Goal: Transaction & Acquisition: Purchase product/service

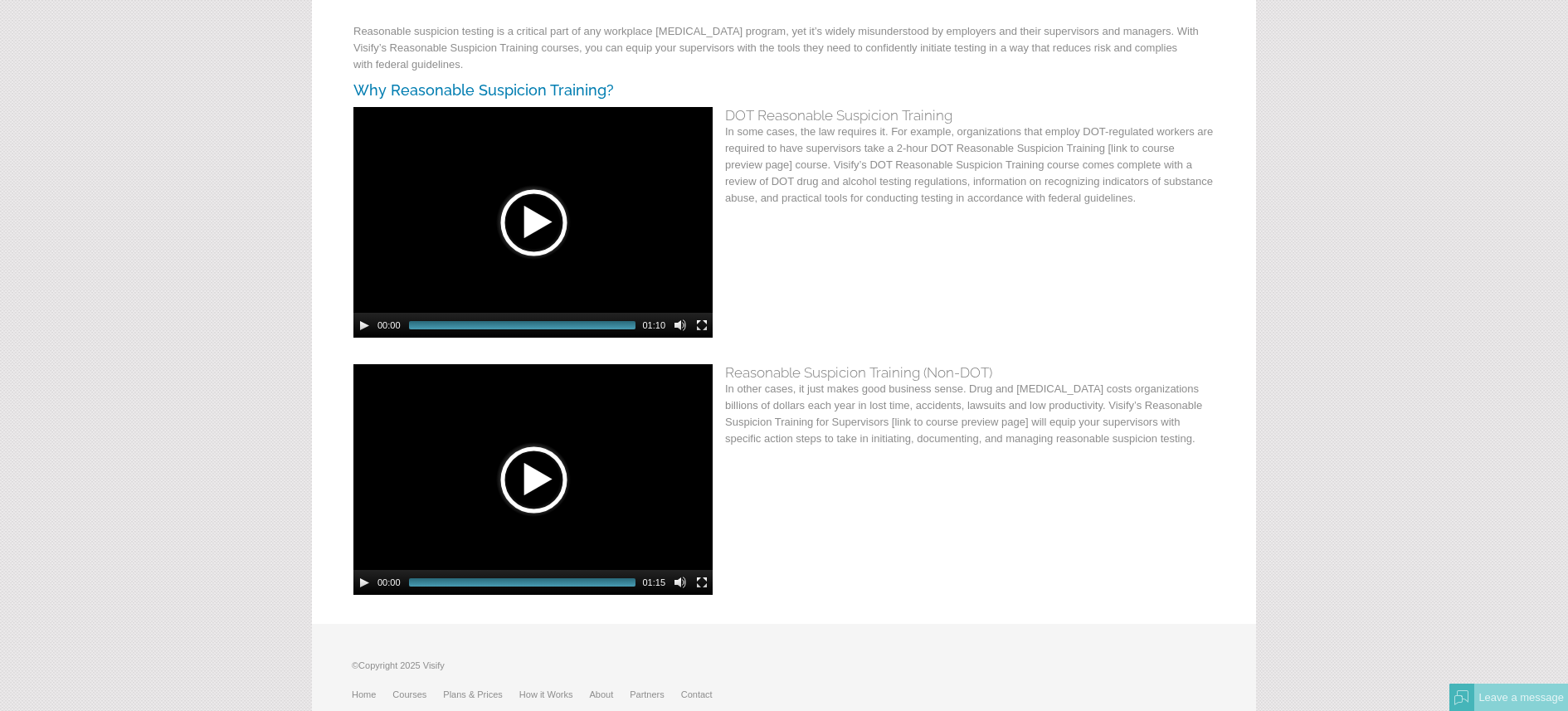
scroll to position [273, 0]
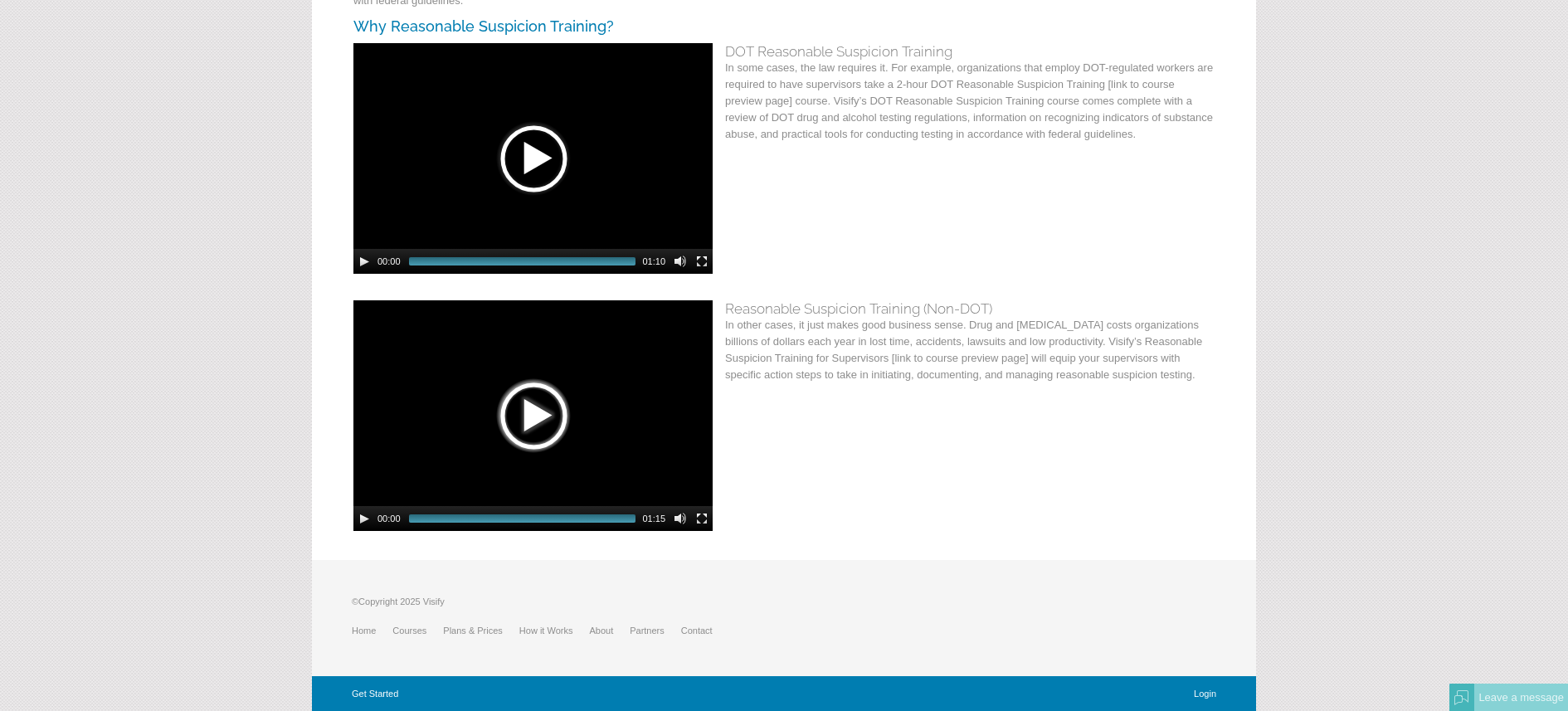
click at [521, 393] on div at bounding box center [533, 416] width 83 height 83
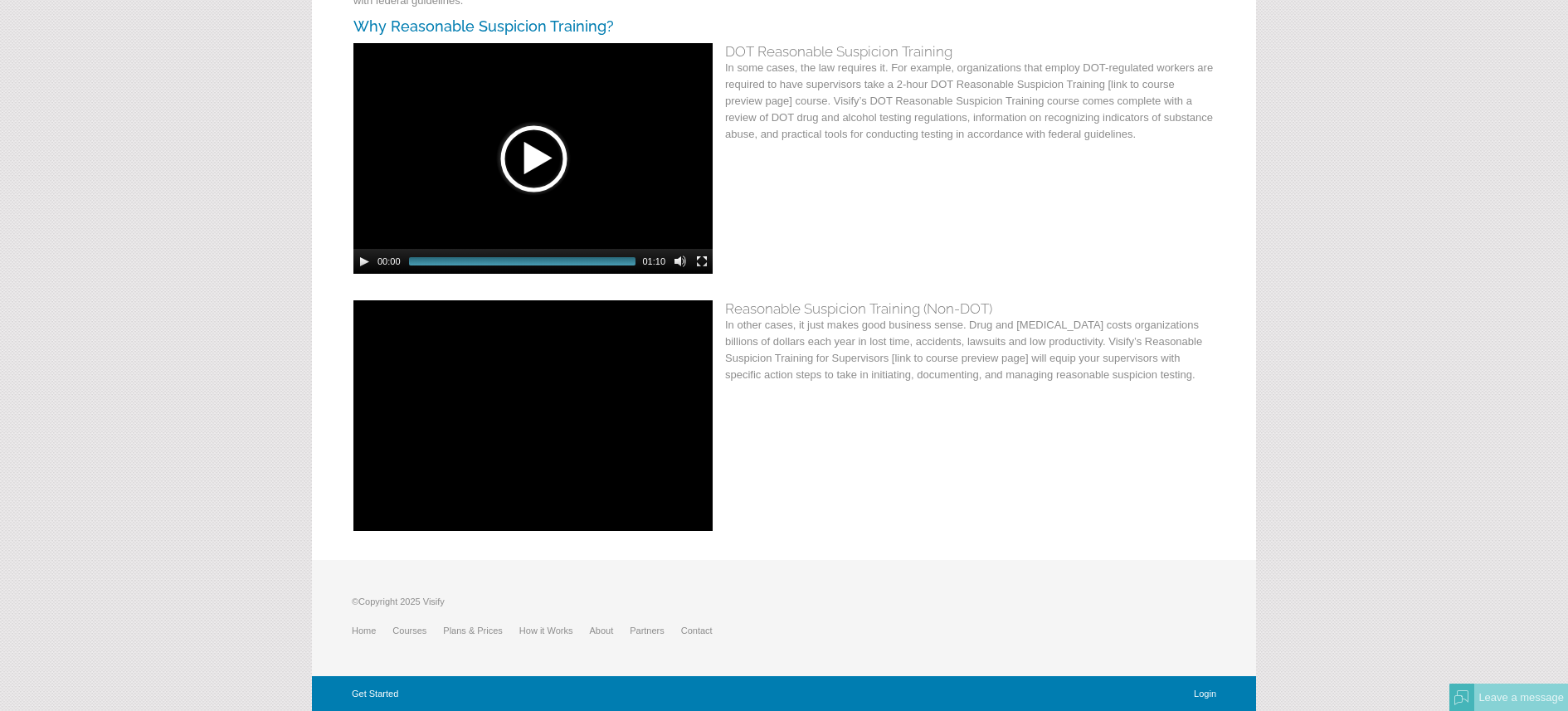
drag, startPoint x: 488, startPoint y: 631, endPoint x: 513, endPoint y: 635, distance: 25.3
click at [498, 632] on link "Plans & Prices" at bounding box center [481, 631] width 77 height 10
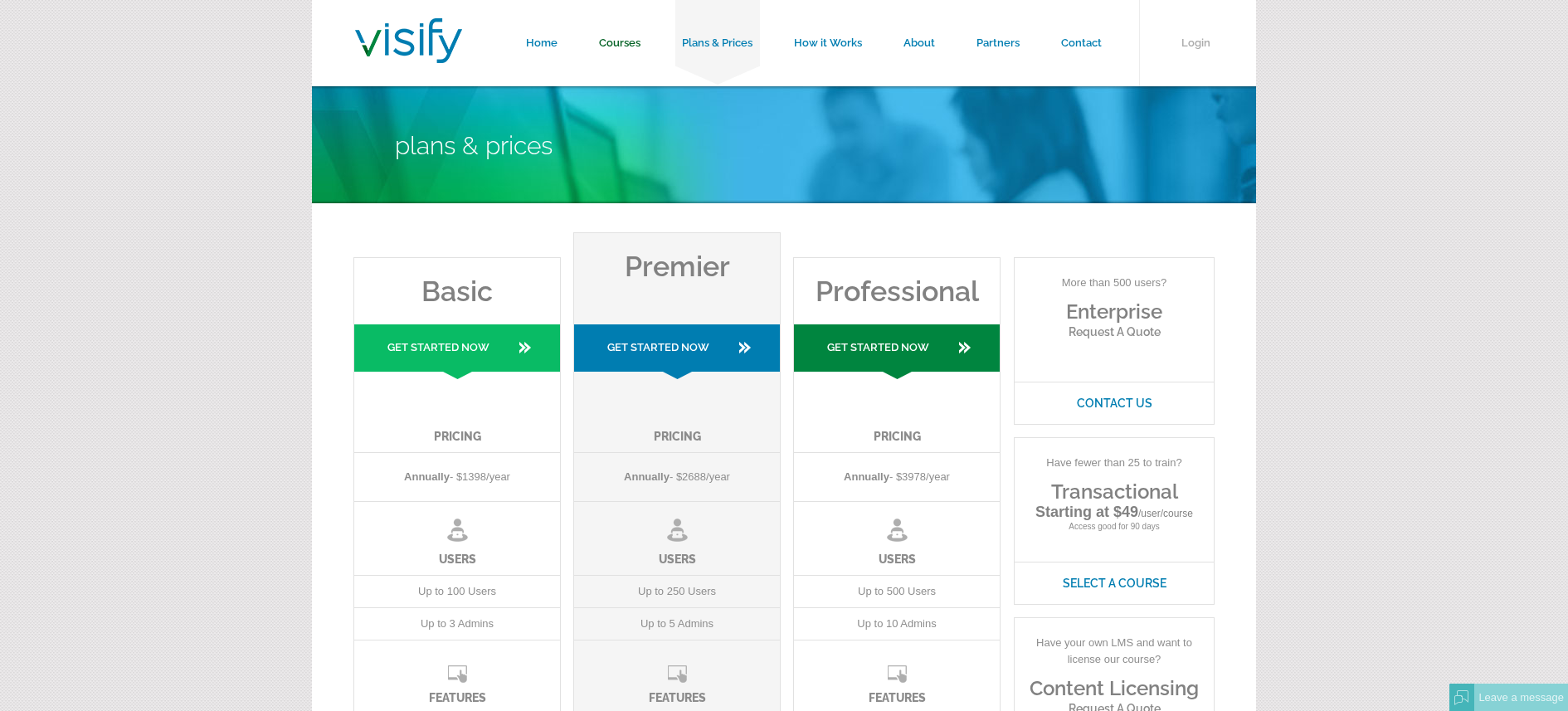
click at [618, 41] on link "Courses" at bounding box center [620, 43] width 83 height 86
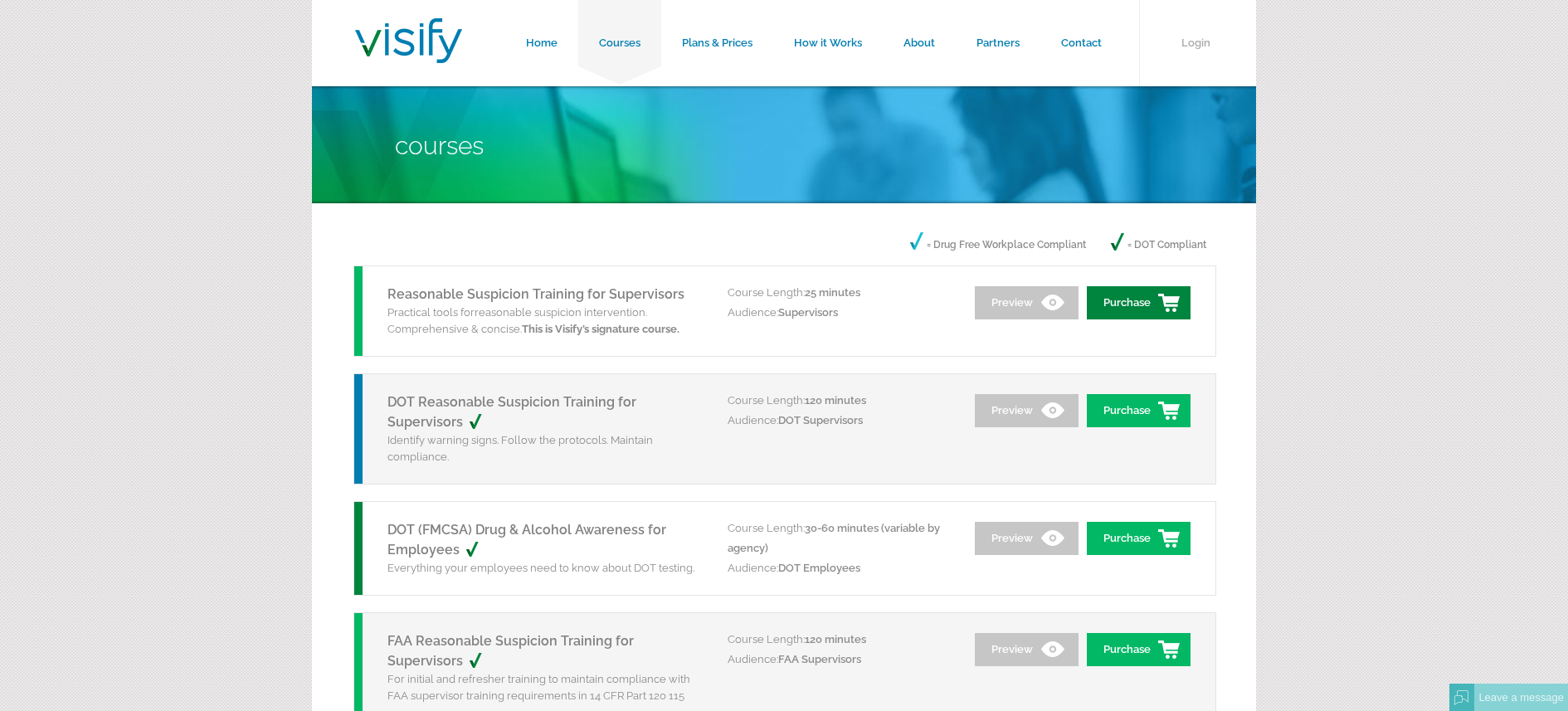
click at [1146, 311] on link "Purchase" at bounding box center [1139, 302] width 104 height 33
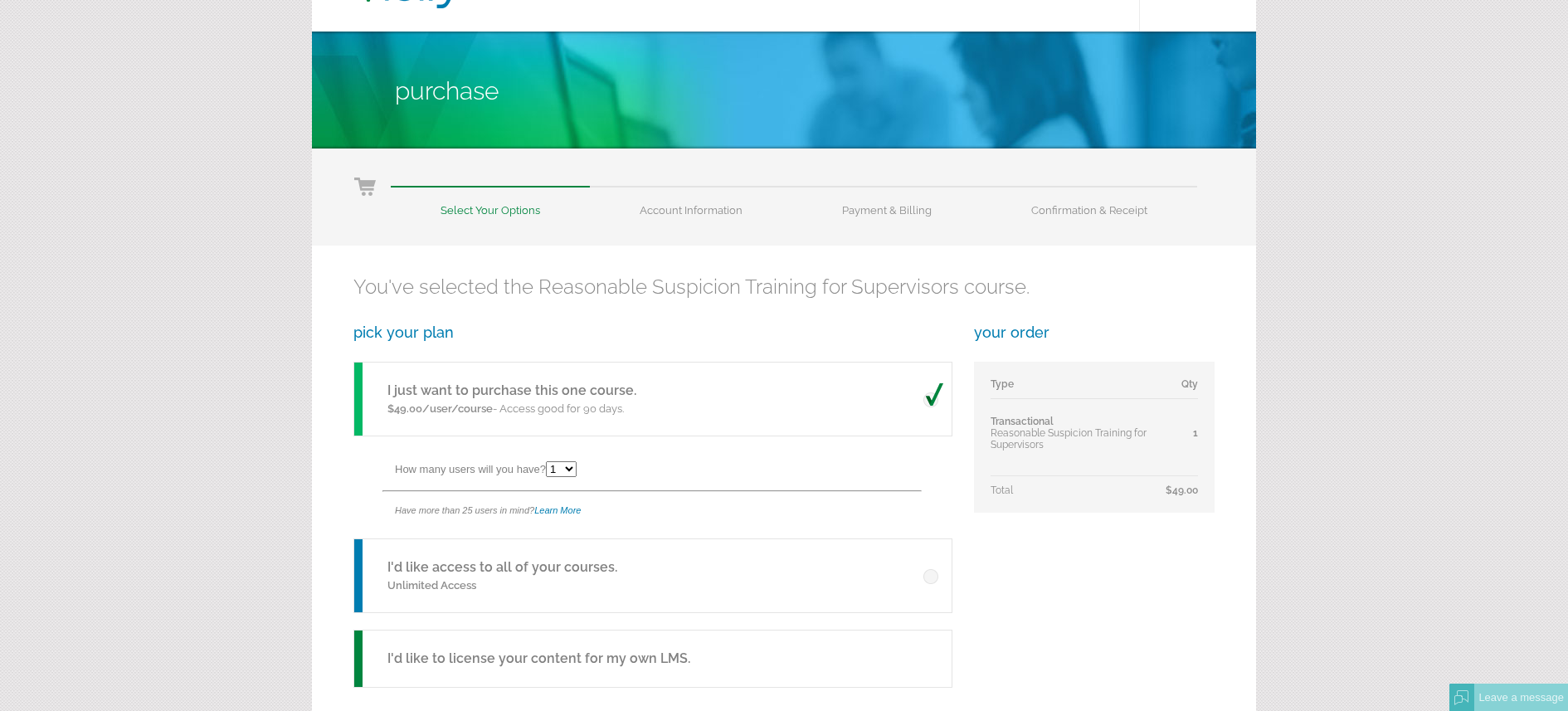
scroll to position [240, 0]
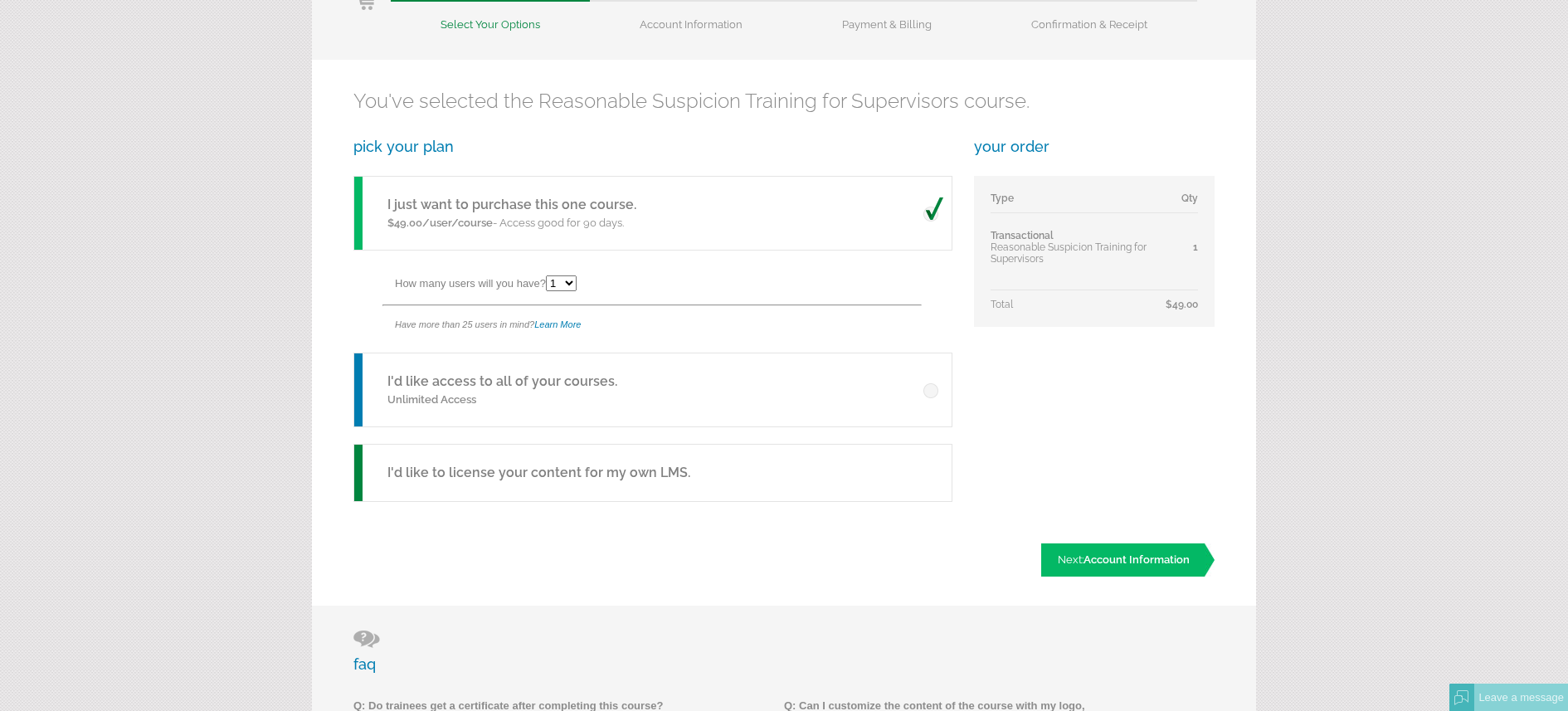
select select "25"
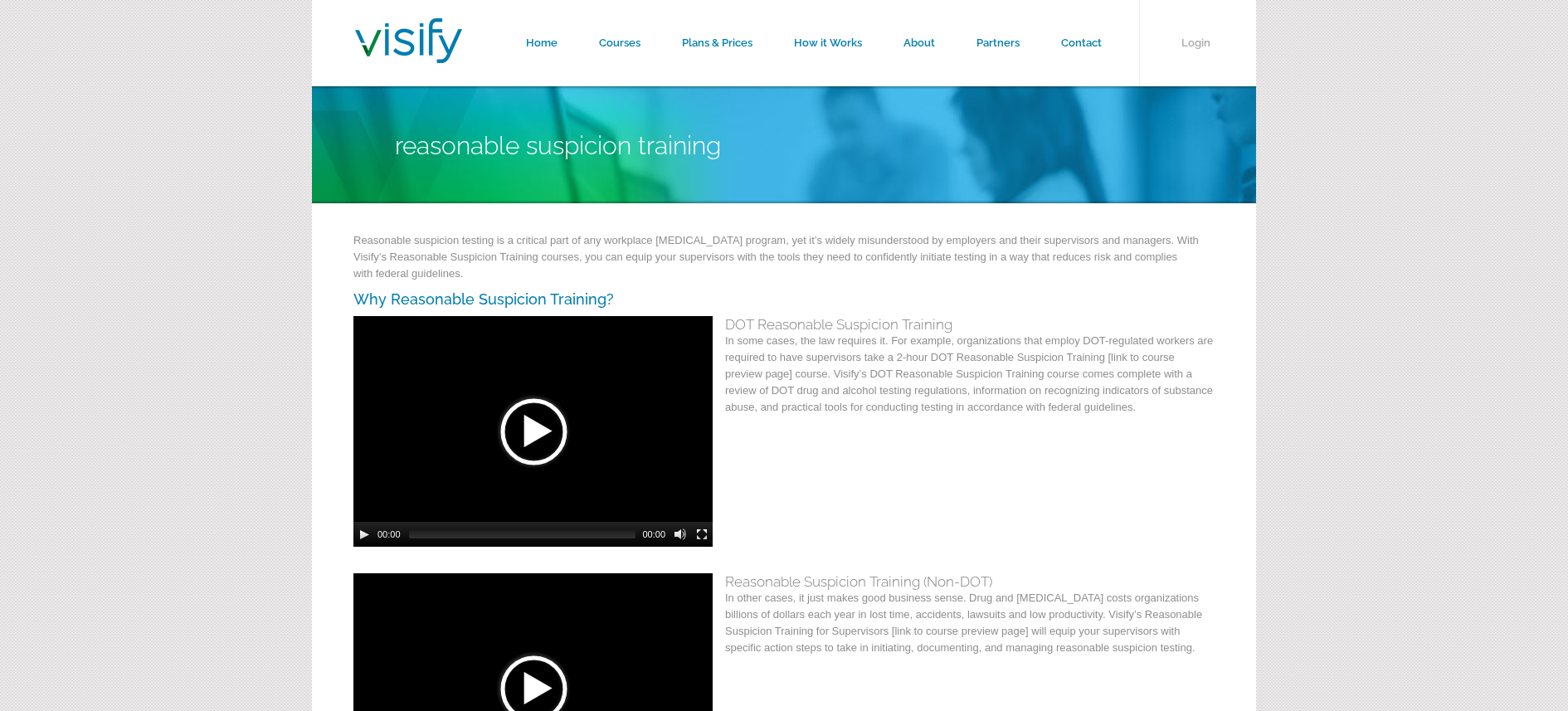
scroll to position [273, 0]
